Goal: Find specific page/section: Find specific page/section

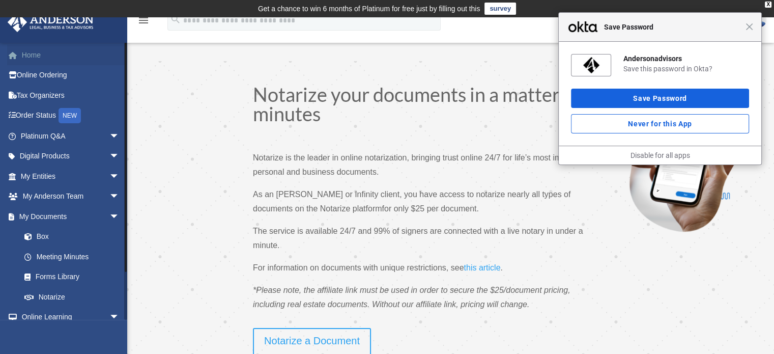
click at [49, 49] on link "Home" at bounding box center [71, 55] width 128 height 20
click at [750, 34] on div "Close Save Password" at bounding box center [660, 27] width 202 height 29
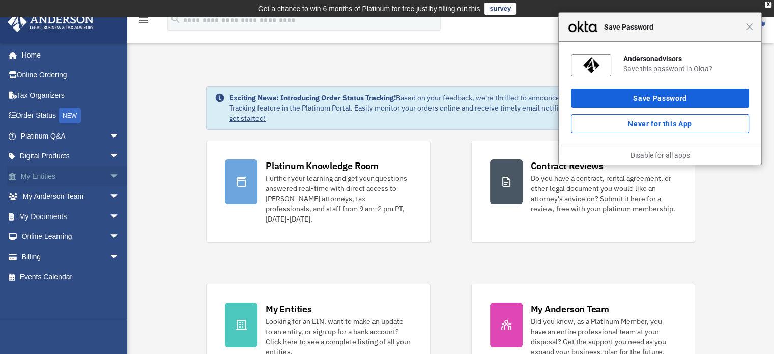
click at [109, 175] on span "arrow_drop_down" at bounding box center [119, 176] width 20 height 21
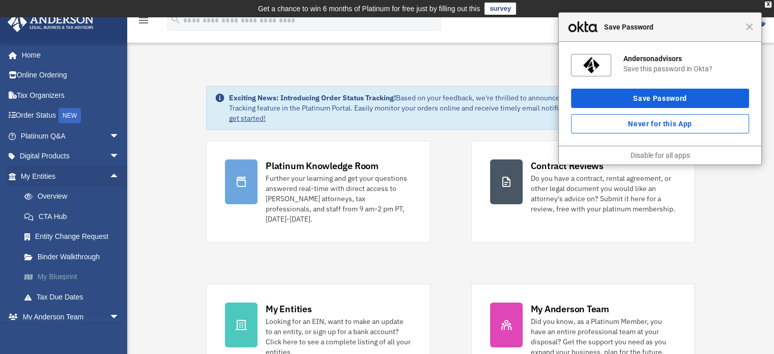
click at [50, 273] on link "My Blueprint" at bounding box center [74, 277] width 121 height 20
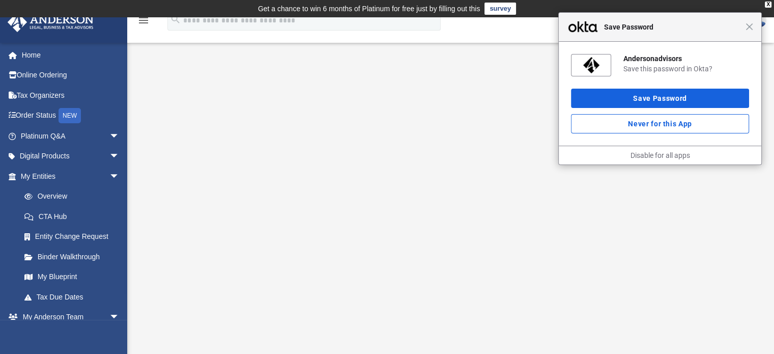
click at [753, 29] on div "Close Save Password" at bounding box center [660, 27] width 202 height 29
click at [748, 28] on span "Close" at bounding box center [749, 27] width 8 height 8
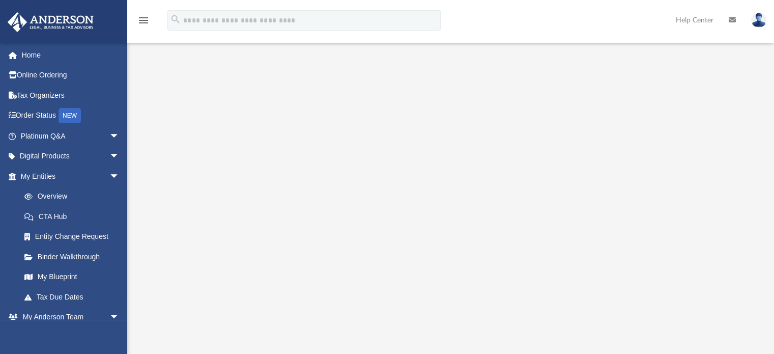
scroll to position [58, 0]
click at [53, 195] on link "Overview" at bounding box center [74, 196] width 121 height 20
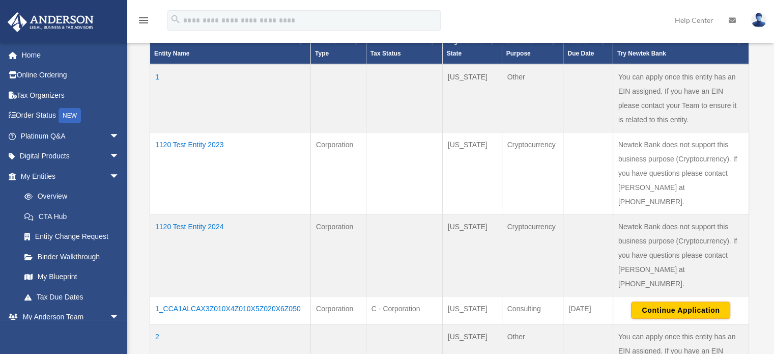
scroll to position [321, 0]
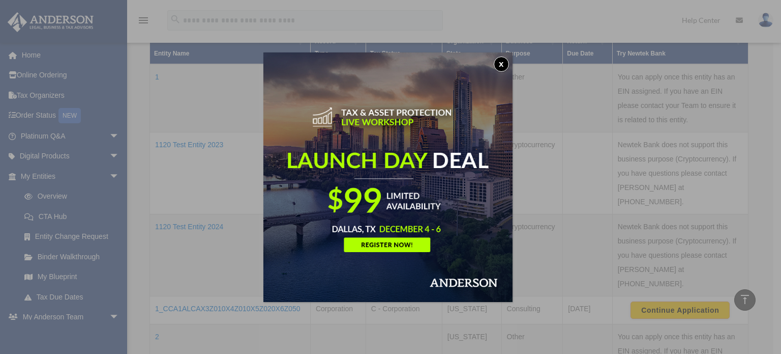
click at [504, 63] on button "x" at bounding box center [501, 63] width 15 height 15
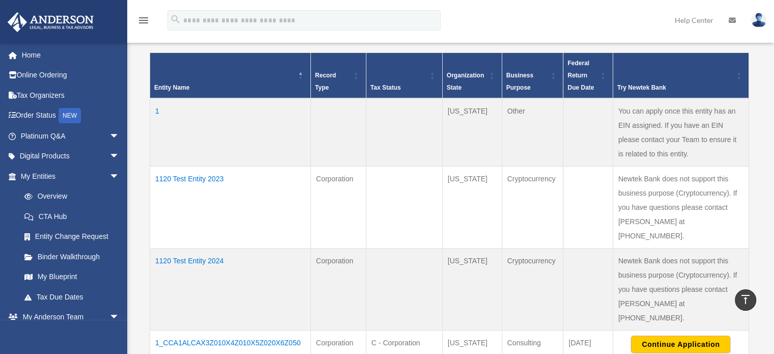
scroll to position [328, 0]
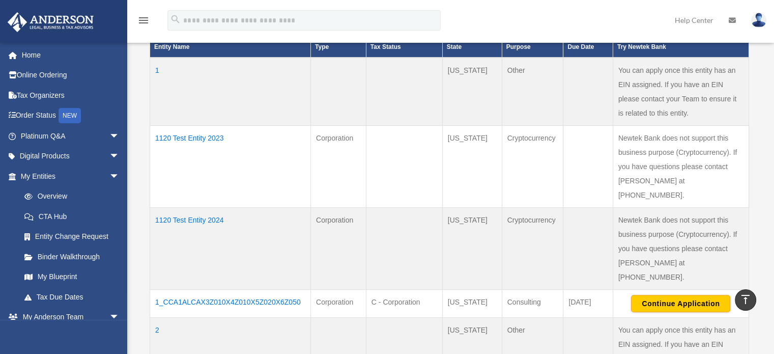
click at [185, 137] on td "1120 Test Entity 2023" at bounding box center [230, 166] width 161 height 82
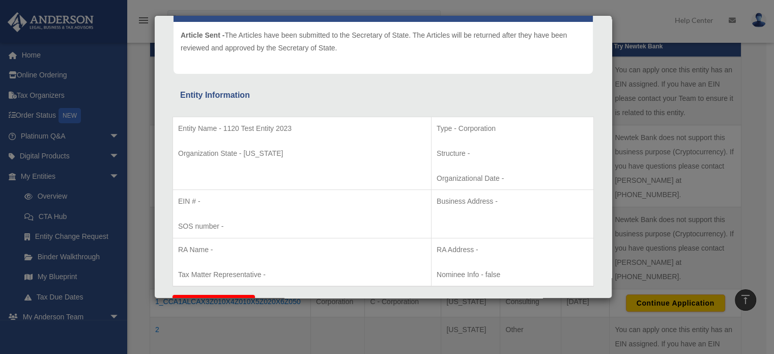
scroll to position [0, 0]
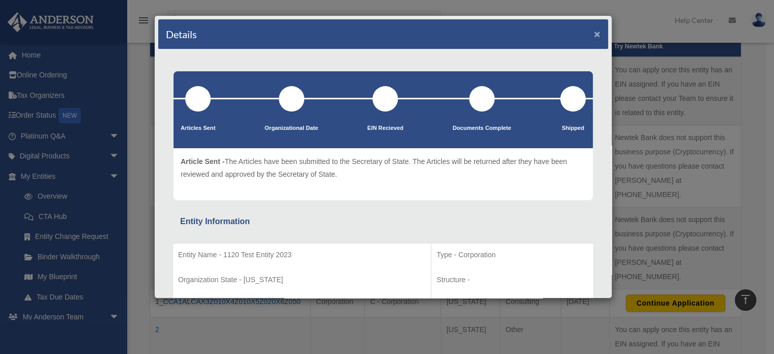
click at [594, 30] on button "×" at bounding box center [597, 33] width 7 height 11
